Goal: Task Accomplishment & Management: Use online tool/utility

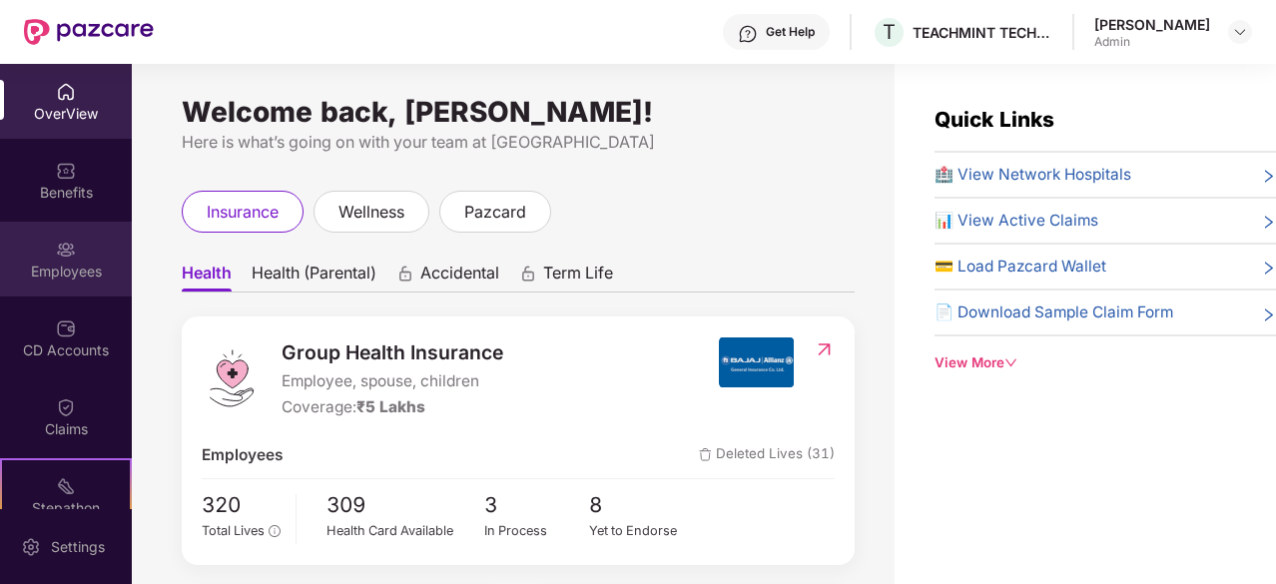
click at [57, 256] on img at bounding box center [66, 250] width 20 height 20
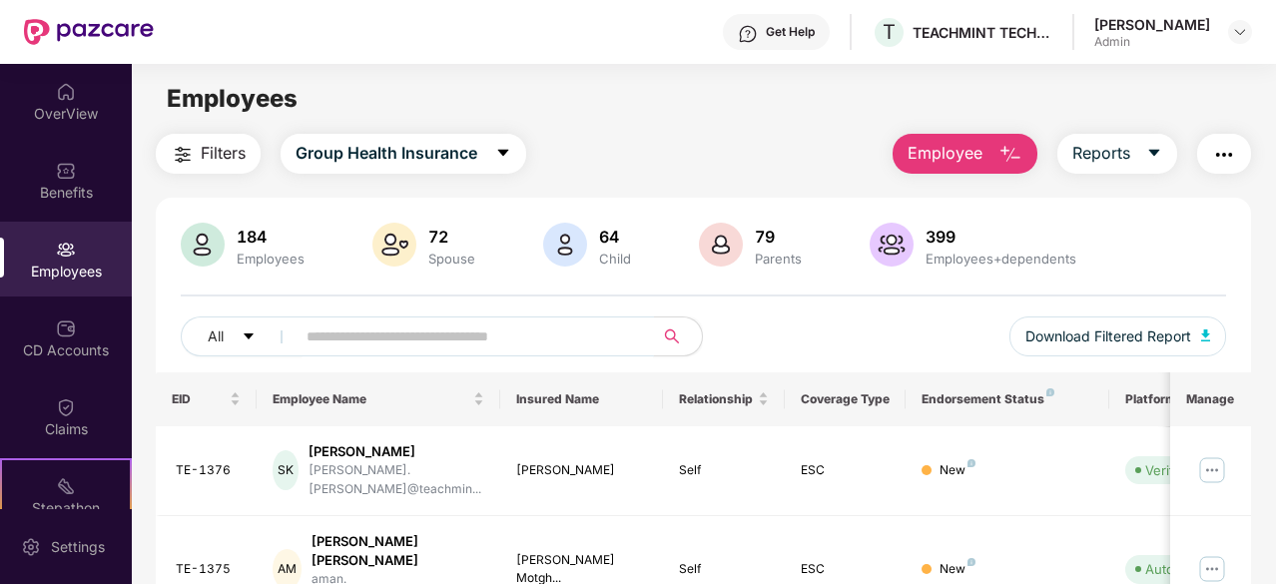
click at [315, 332] on input "text" at bounding box center [467, 337] width 321 height 30
paste input "*******"
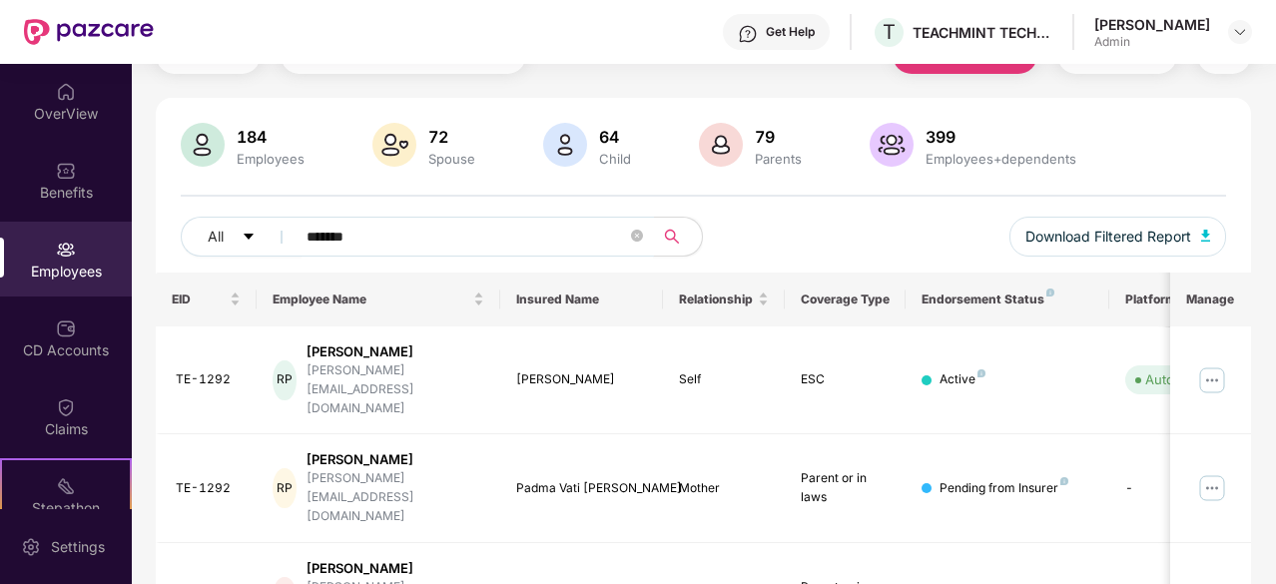
scroll to position [130, 0]
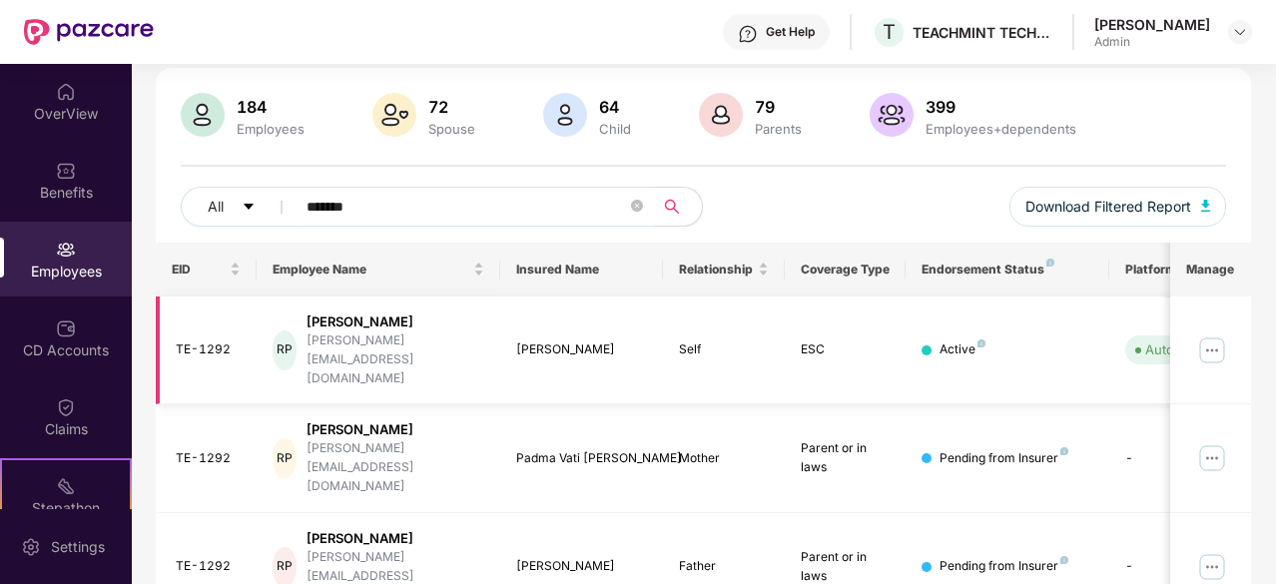
type input "*******"
click at [1213, 334] on img at bounding box center [1212, 350] width 32 height 32
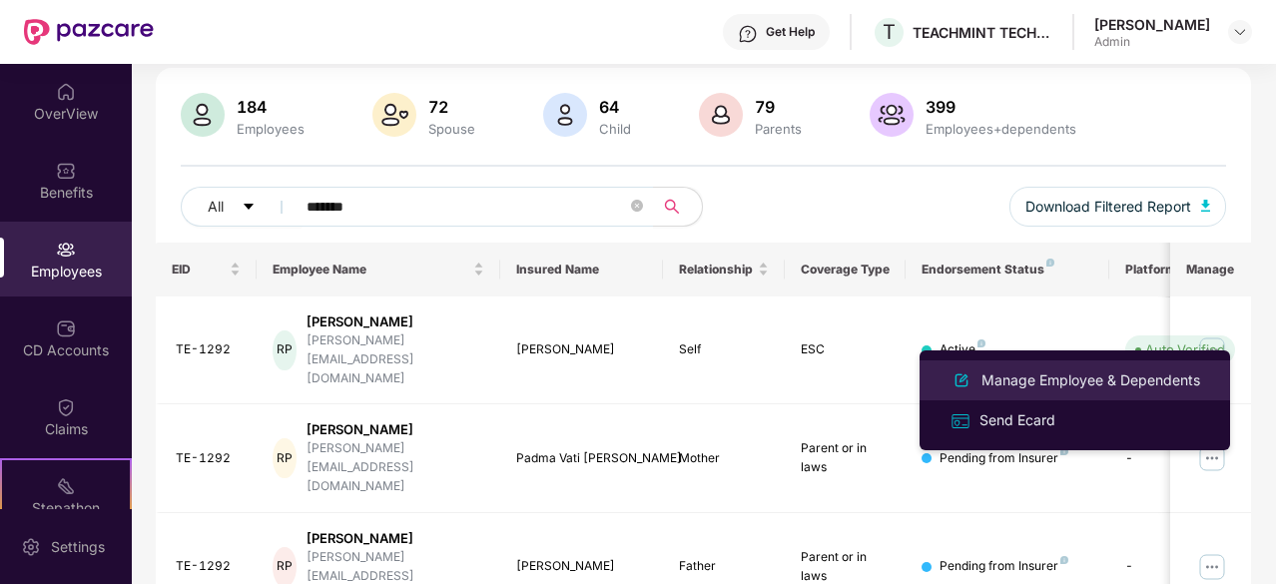
click at [1070, 376] on div "Manage Employee & Dependents" at bounding box center [1091, 380] width 227 height 22
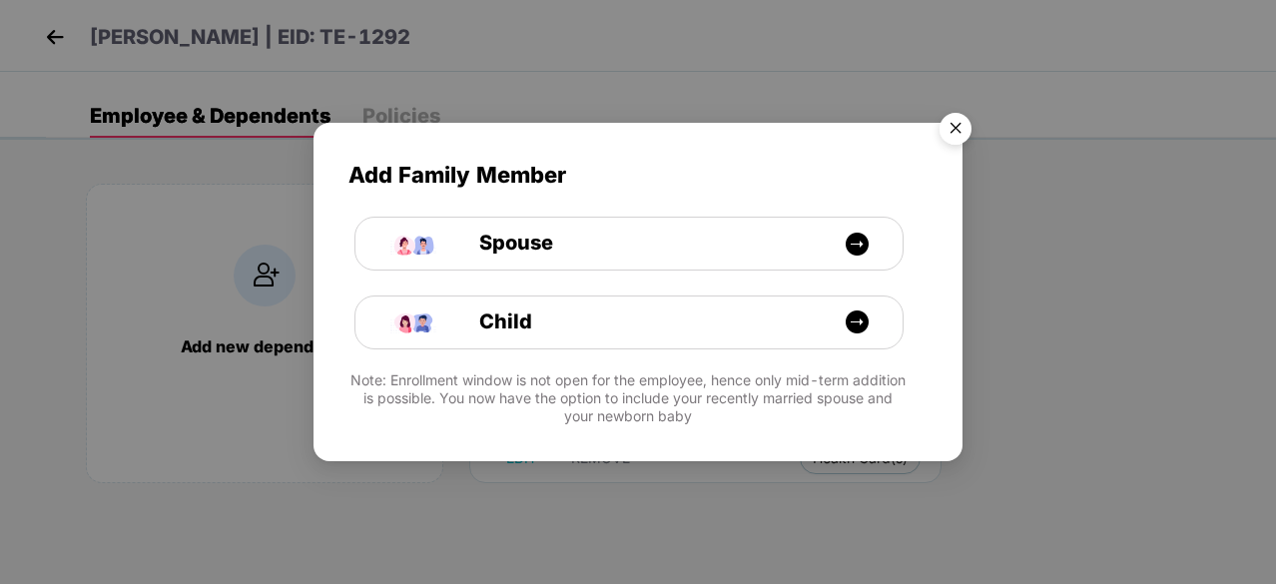
click at [963, 132] on img "Close" at bounding box center [956, 132] width 56 height 56
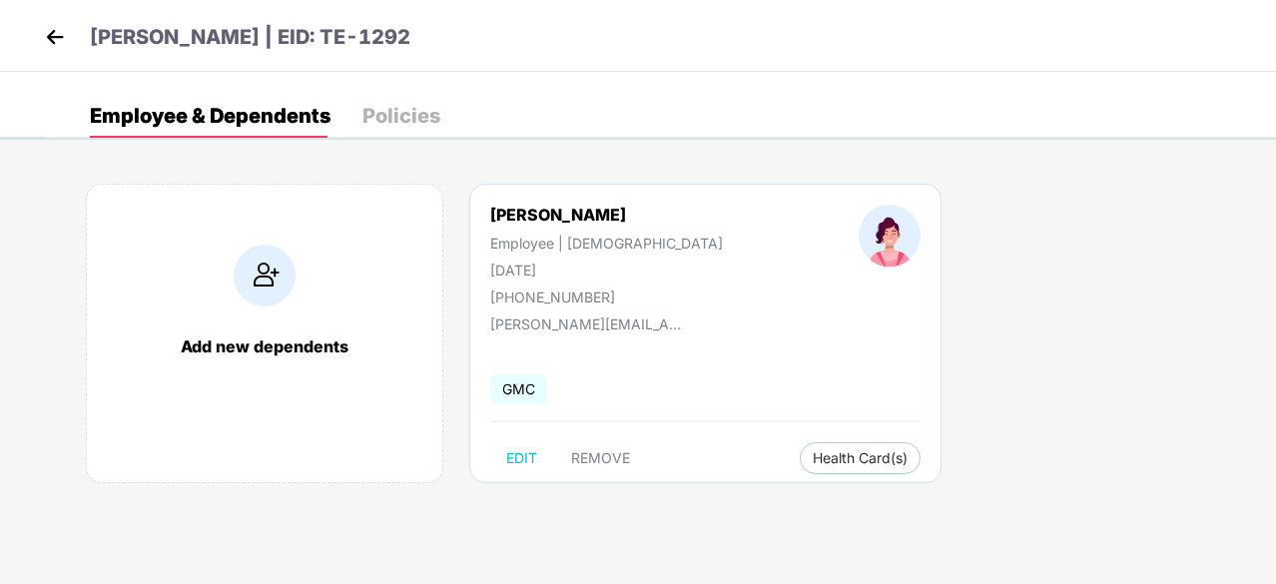
click at [61, 40] on img at bounding box center [55, 37] width 30 height 30
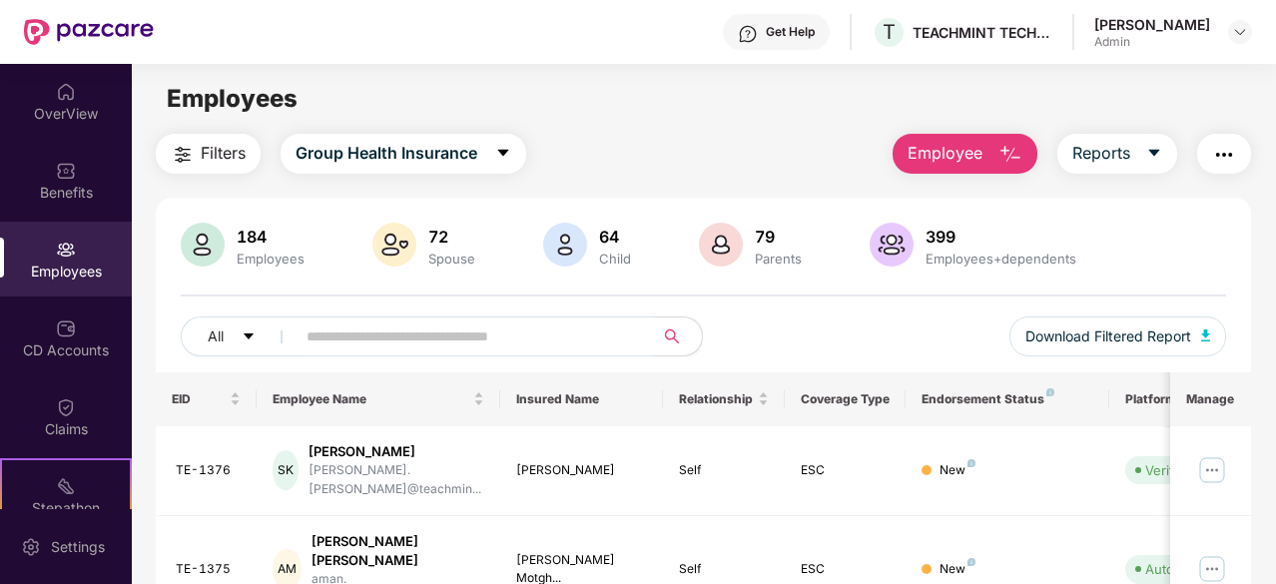
click at [381, 339] on input "text" at bounding box center [467, 337] width 321 height 30
paste input "*******"
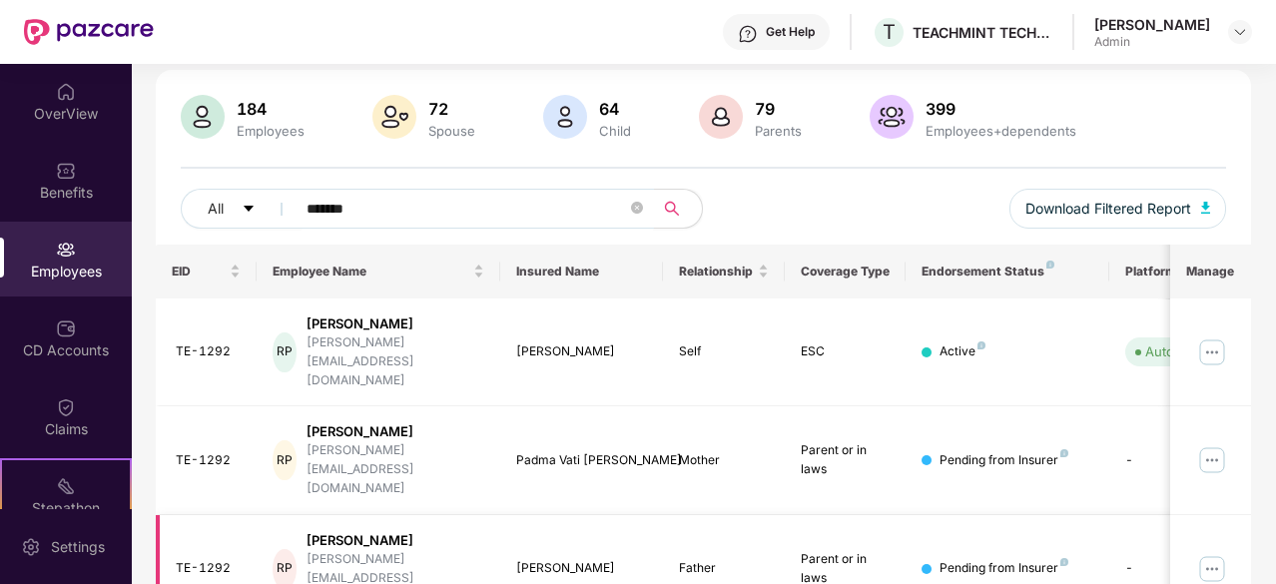
scroll to position [130, 0]
type input "*******"
click at [1216, 442] on img at bounding box center [1212, 458] width 32 height 32
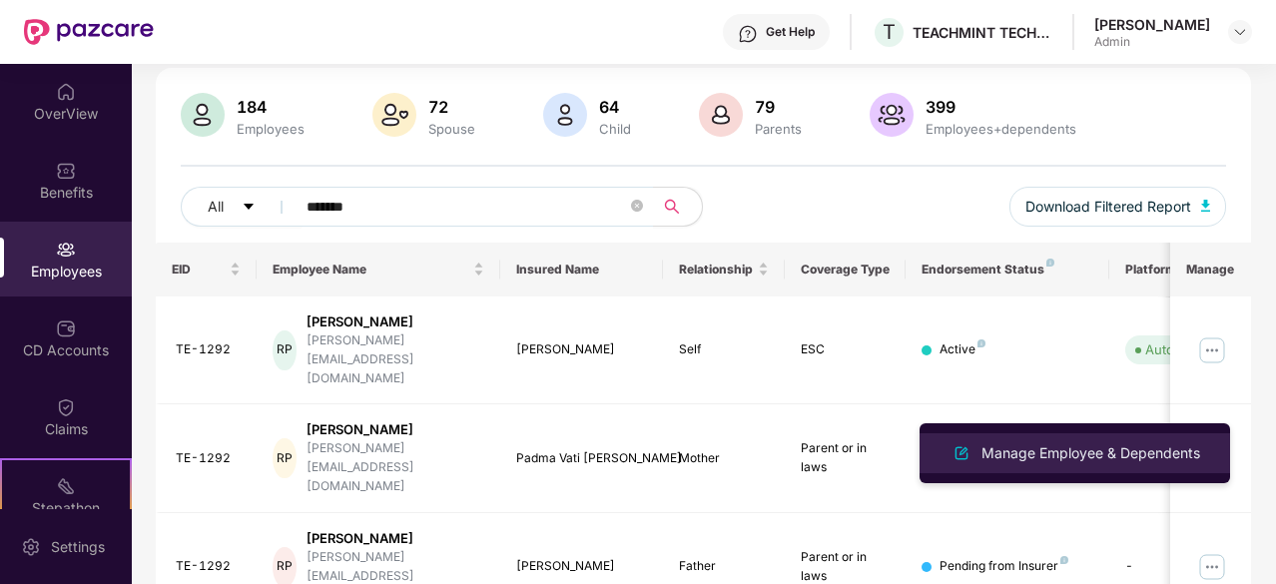
click at [1116, 452] on div "Manage Employee & Dependents" at bounding box center [1091, 453] width 227 height 22
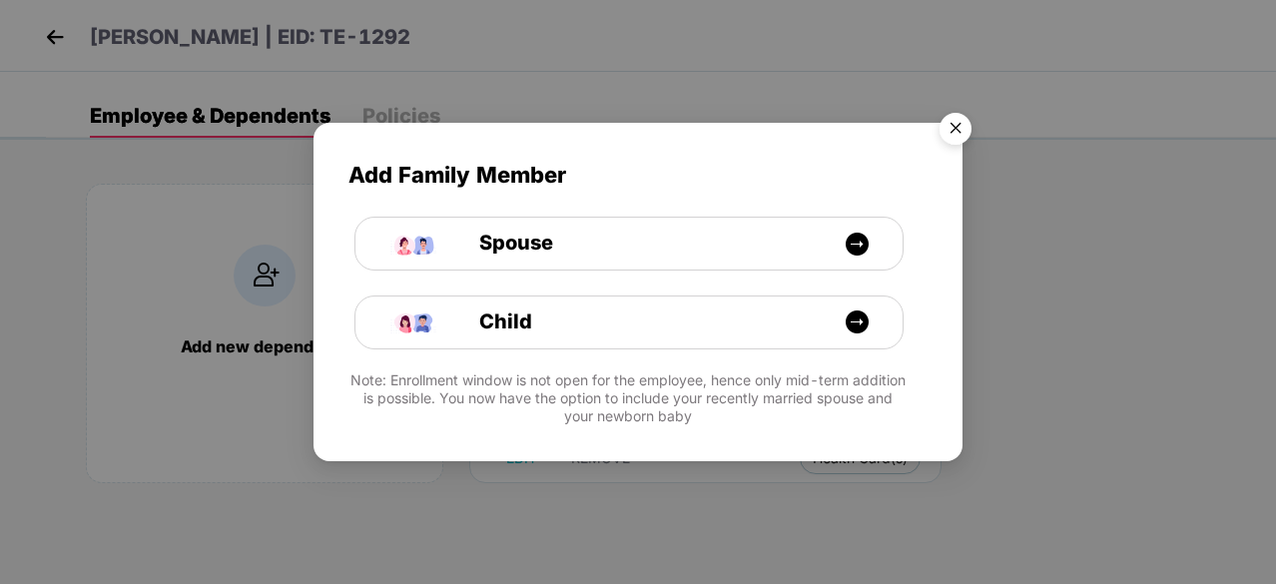
click at [961, 127] on img "Close" at bounding box center [956, 132] width 56 height 56
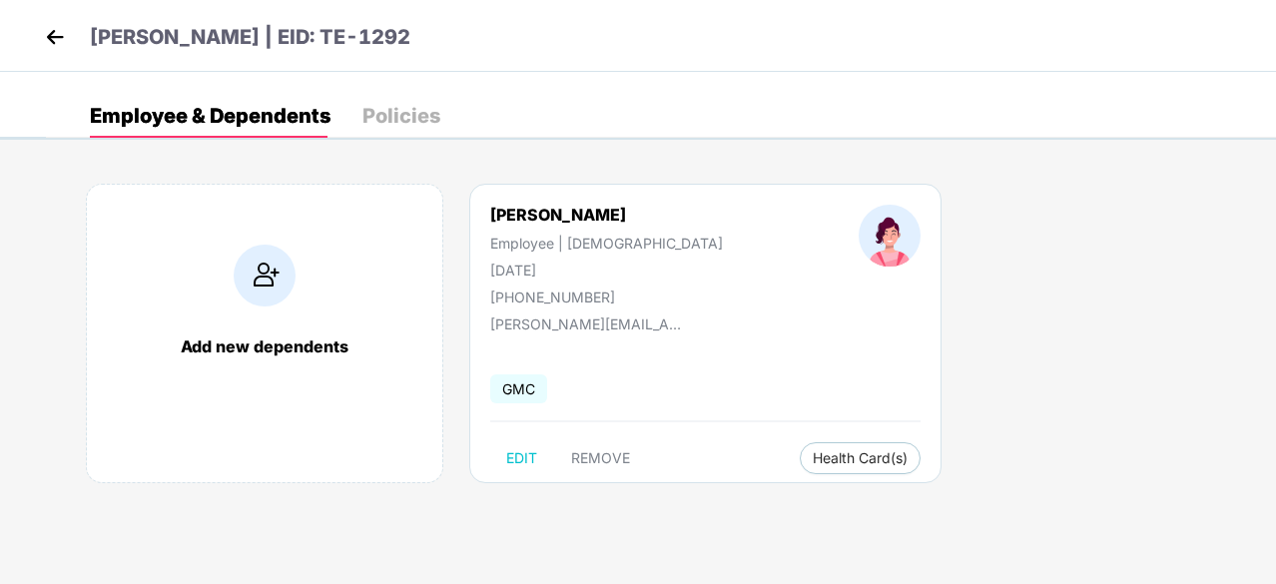
click at [43, 36] on img at bounding box center [55, 37] width 30 height 30
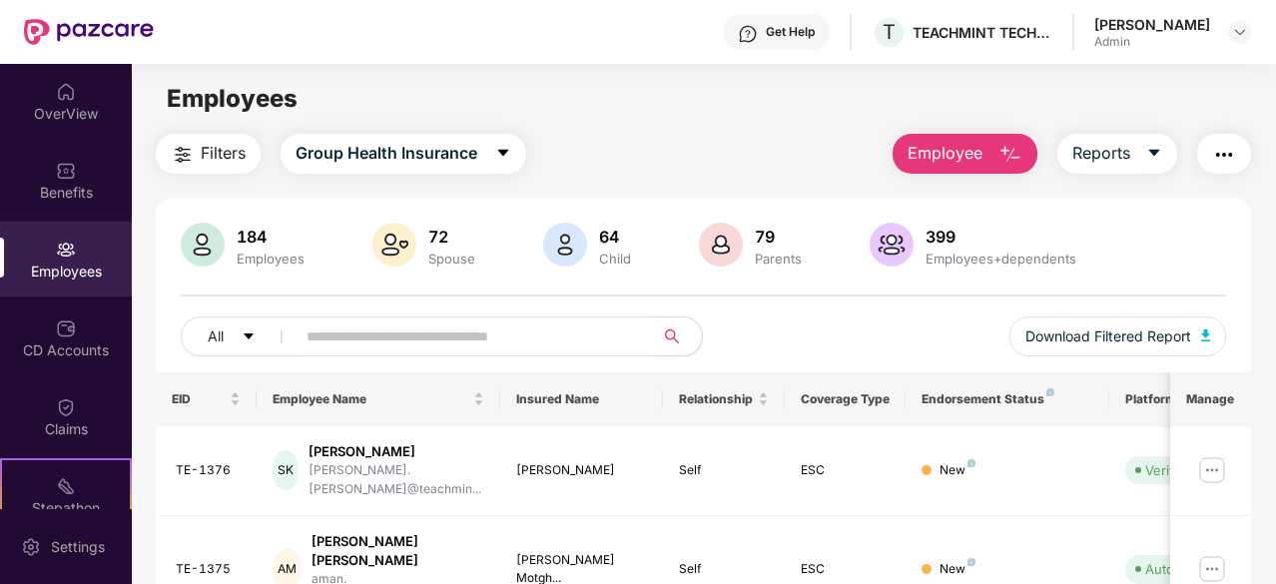
click at [379, 338] on input "text" at bounding box center [467, 337] width 321 height 30
paste input "*******"
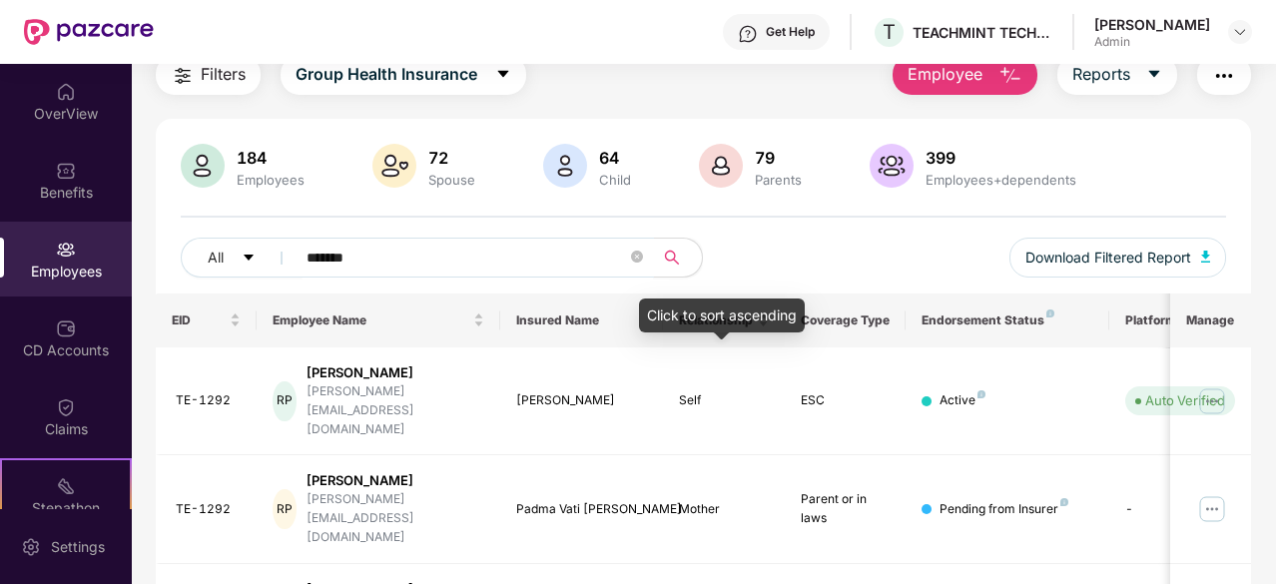
scroll to position [130, 0]
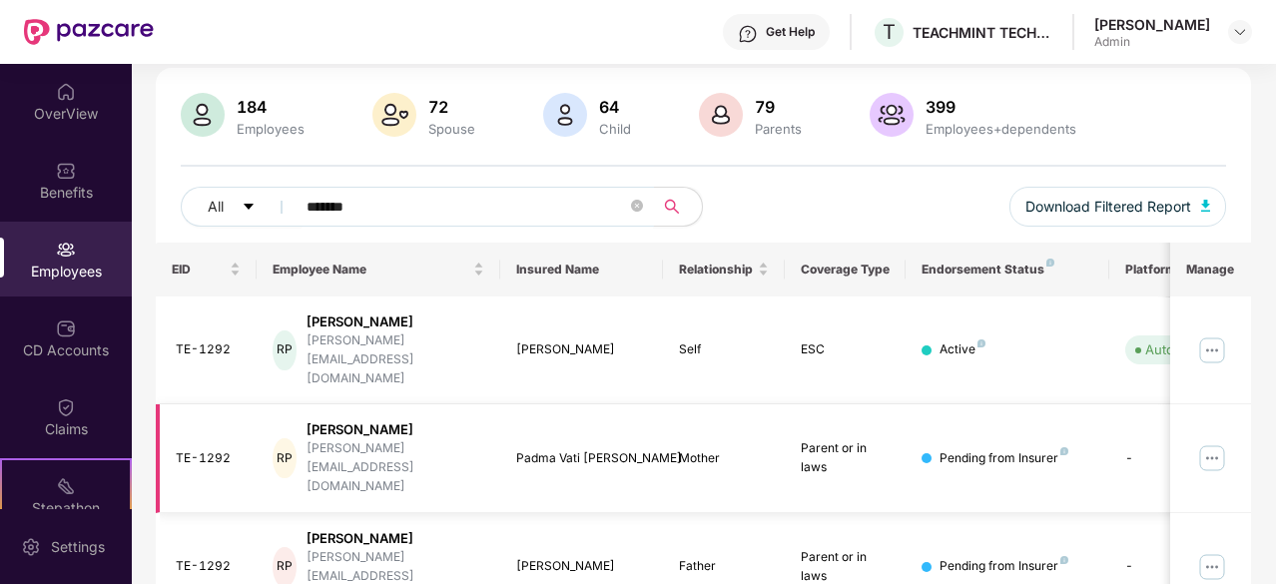
type input "*******"
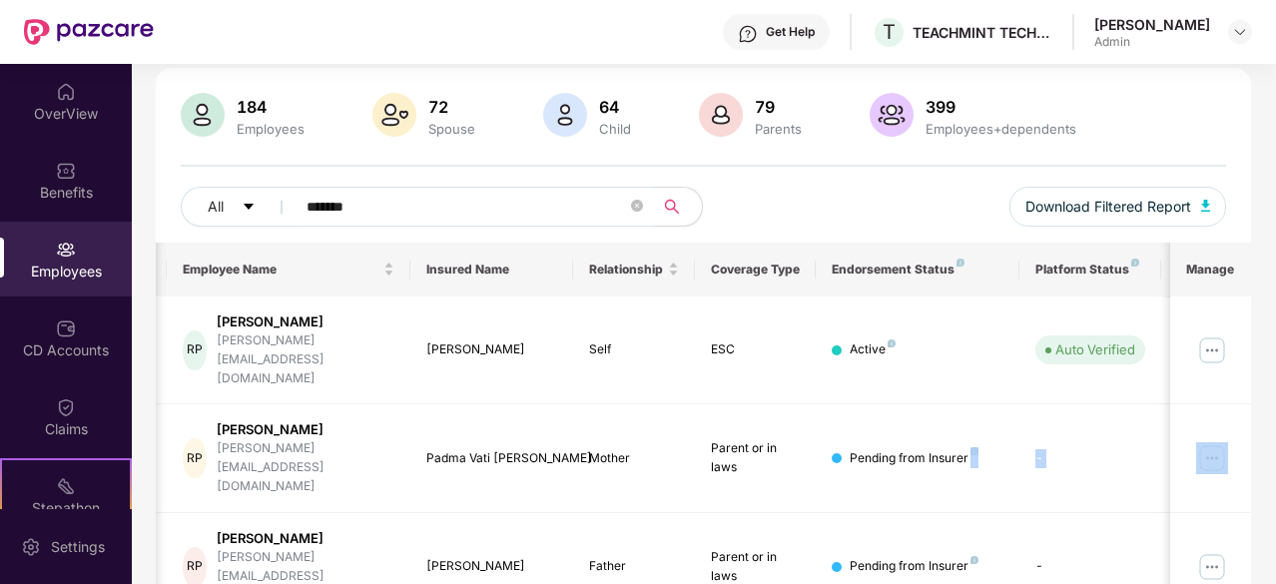
scroll to position [0, 200]
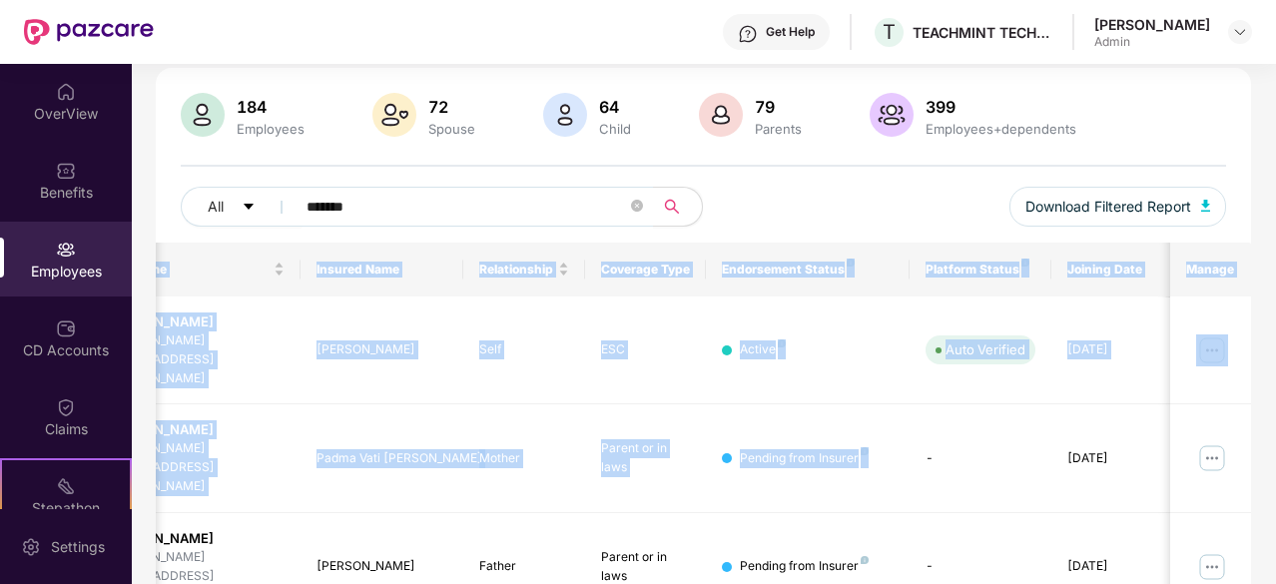
drag, startPoint x: 1090, startPoint y: 405, endPoint x: 1260, endPoint y: 400, distance: 169.8
click at [1260, 400] on div "Filters Group Health Insurance Employee Reports 184 Employees 72 Spouse 64 Chil…" at bounding box center [703, 349] width 1143 height 690
click at [1003, 435] on td "-" at bounding box center [981, 458] width 142 height 109
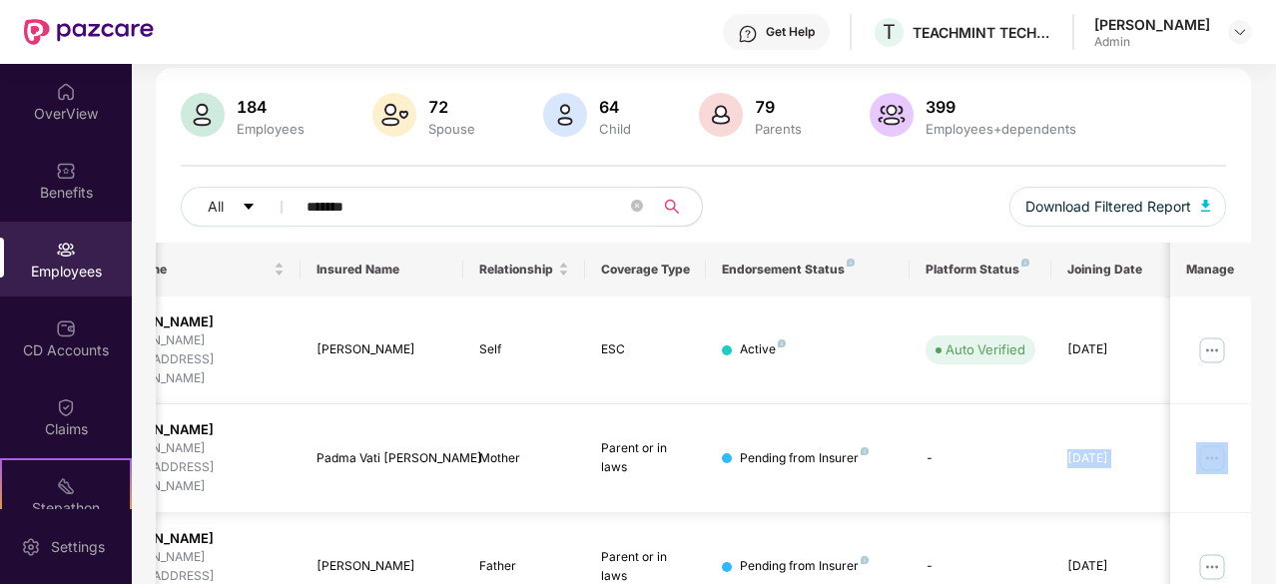
drag, startPoint x: 1058, startPoint y: 408, endPoint x: 1248, endPoint y: 399, distance: 189.9
click at [1248, 404] on tr "TE-1292 RP Rajlxmi Patra [EMAIL_ADDRESS][DOMAIN_NAME] Padma Vati [PERSON_NAME] …" at bounding box center [605, 458] width 1298 height 109
click at [999, 420] on td "-" at bounding box center [981, 458] width 142 height 109
click at [981, 404] on td "-" at bounding box center [981, 458] width 142 height 109
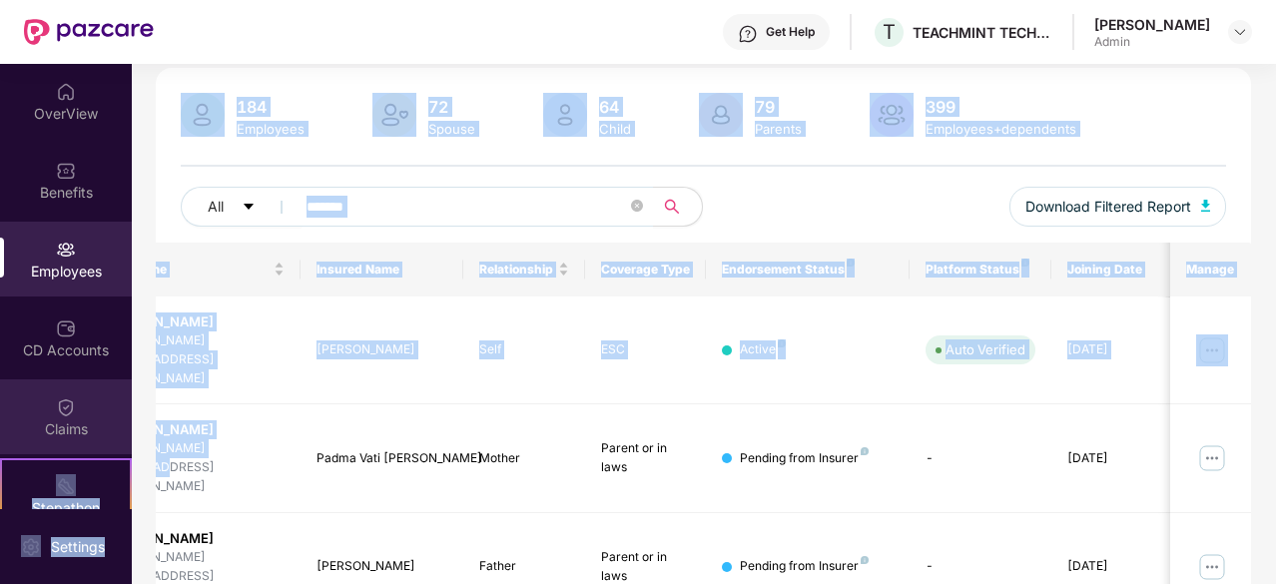
scroll to position [0, 0]
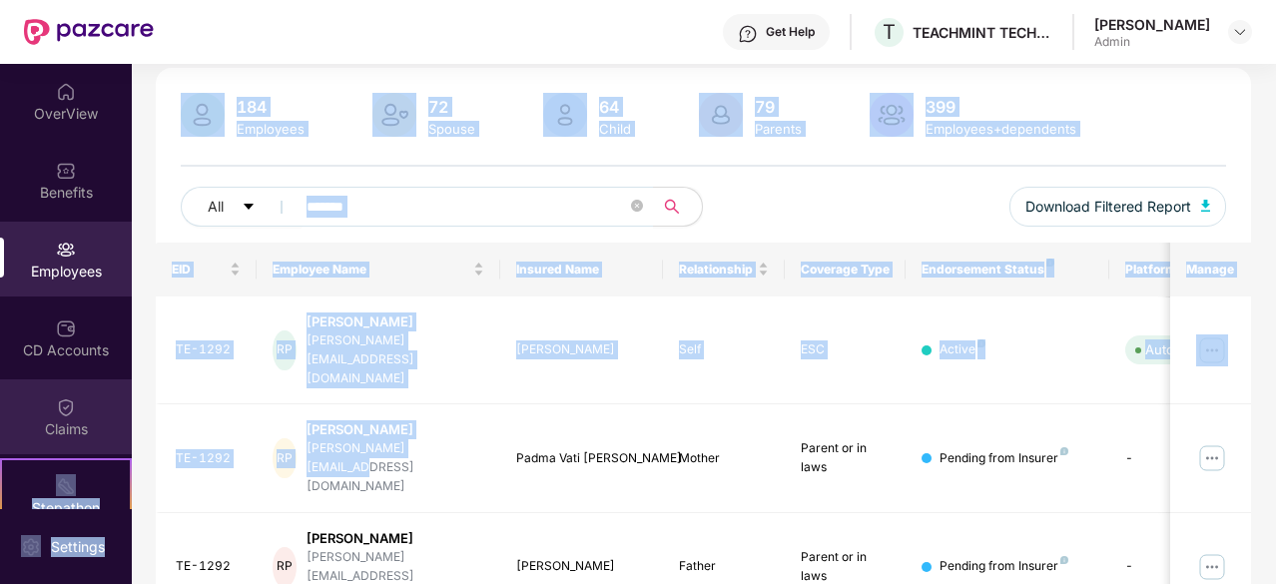
drag, startPoint x: 292, startPoint y: 410, endPoint x: 93, endPoint y: 412, distance: 198.7
click at [93, 412] on div "OverView Benefits Employees CD Accounts Claims Stepathon New Challenge Endorsem…" at bounding box center [638, 324] width 1276 height 520
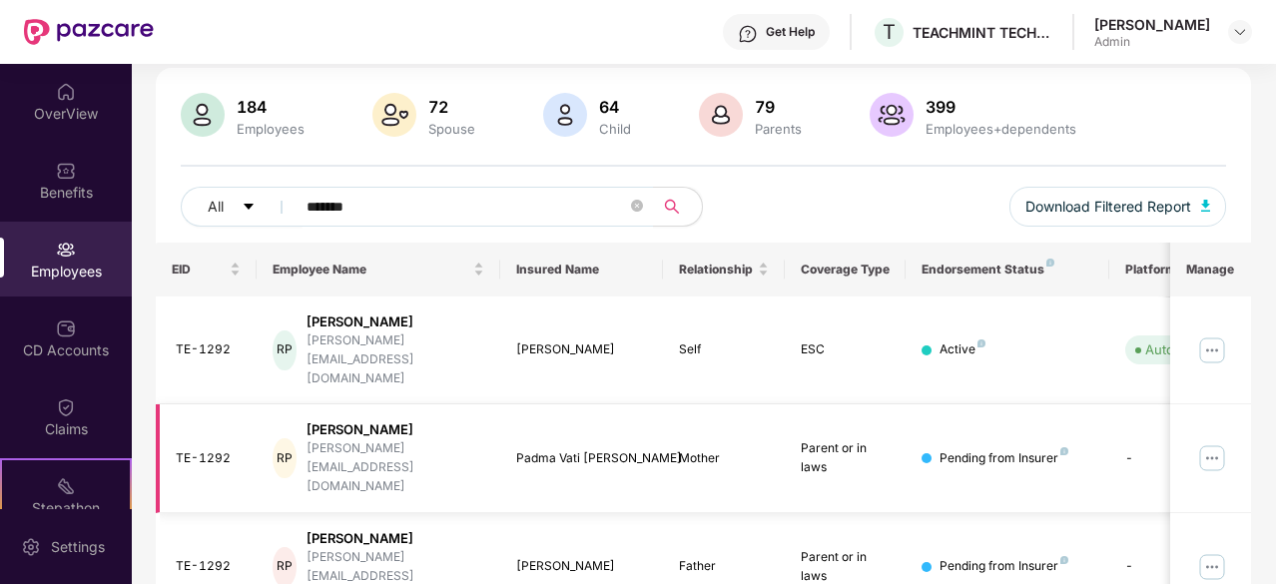
click at [552, 404] on td "Padma Vati [PERSON_NAME]" at bounding box center [581, 458] width 163 height 109
click at [1116, 209] on span "Download Filtered Report" at bounding box center [1108, 207] width 166 height 22
